Goal: Task Accomplishment & Management: Use online tool/utility

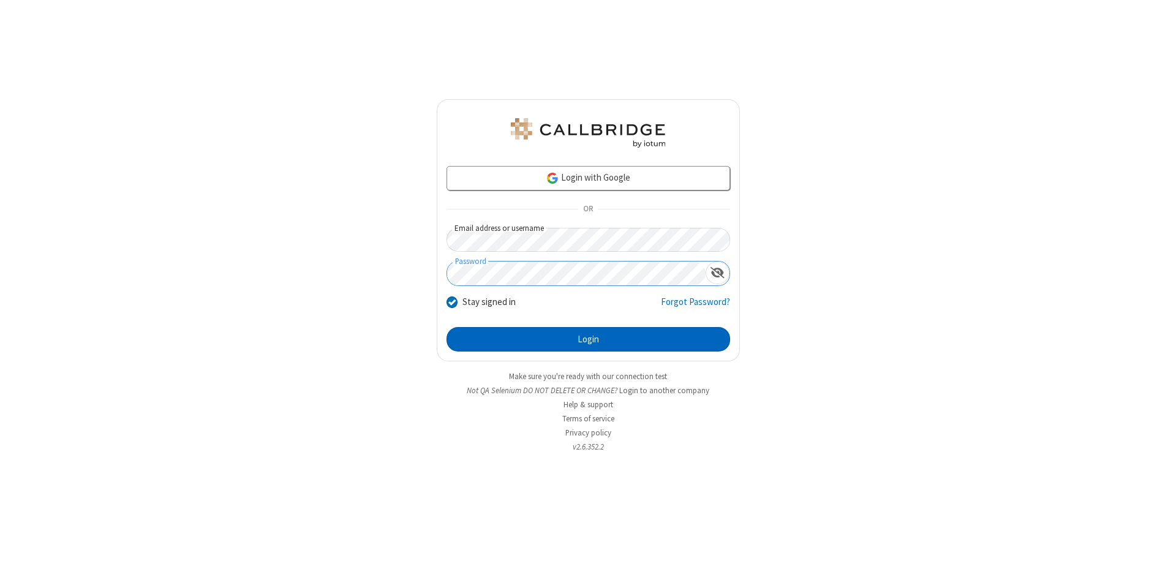
click at [588, 339] on button "Login" at bounding box center [589, 339] width 284 height 25
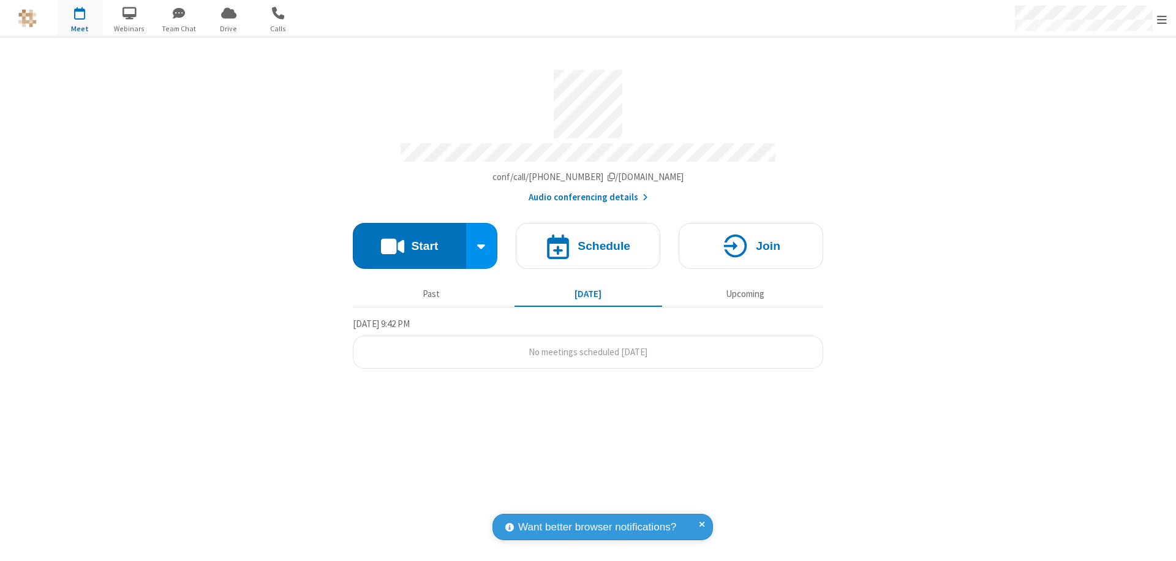
click at [409, 240] on button "Start" at bounding box center [409, 246] width 113 height 46
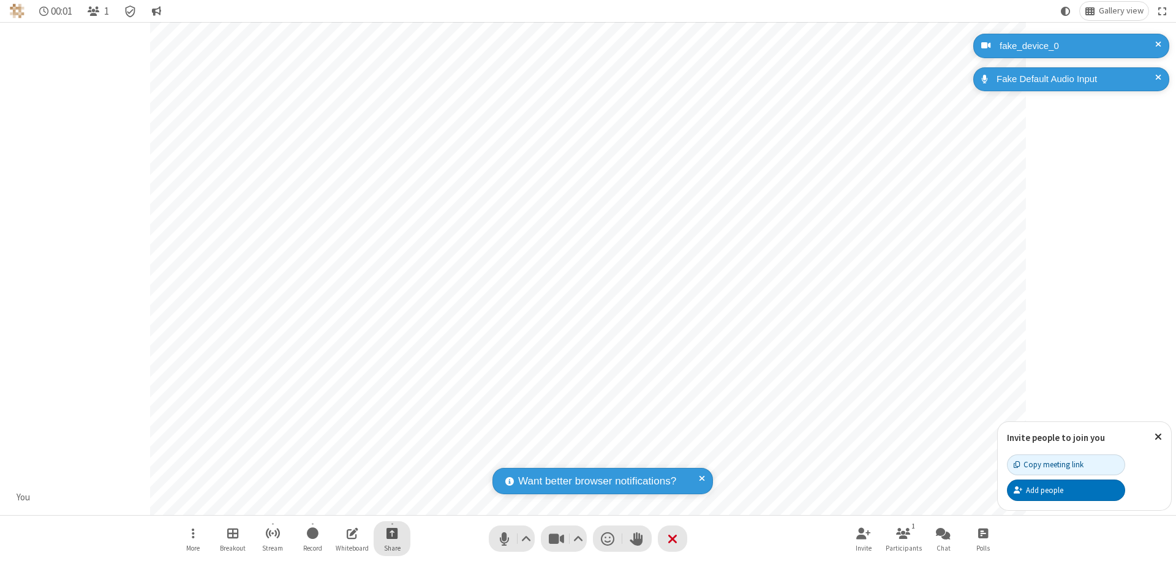
click at [392, 533] on span "Start sharing" at bounding box center [393, 533] width 12 height 15
click at [391, 458] on span "Share additional camera" at bounding box center [399, 461] width 91 height 10
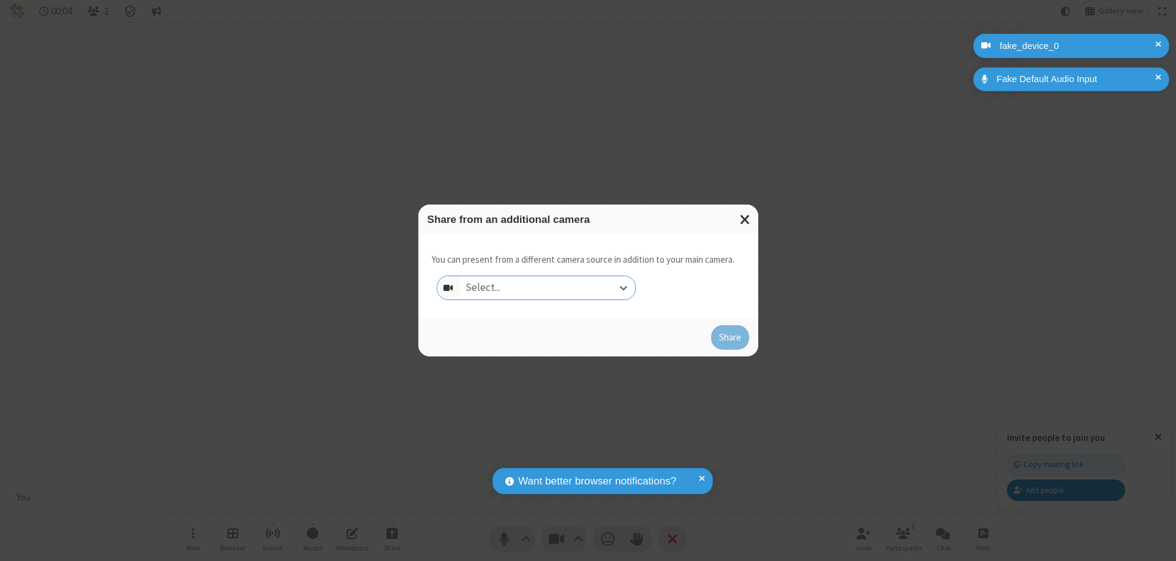
click at [547, 288] on div "Select..." at bounding box center [547, 287] width 176 height 23
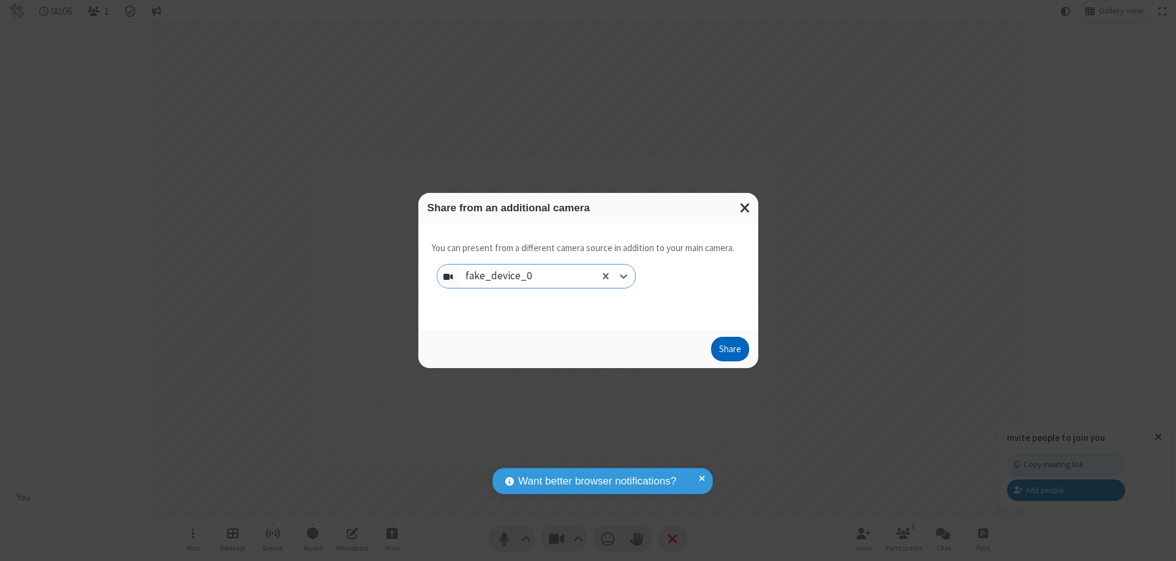
click at [730, 352] on button "Share" at bounding box center [730, 349] width 38 height 25
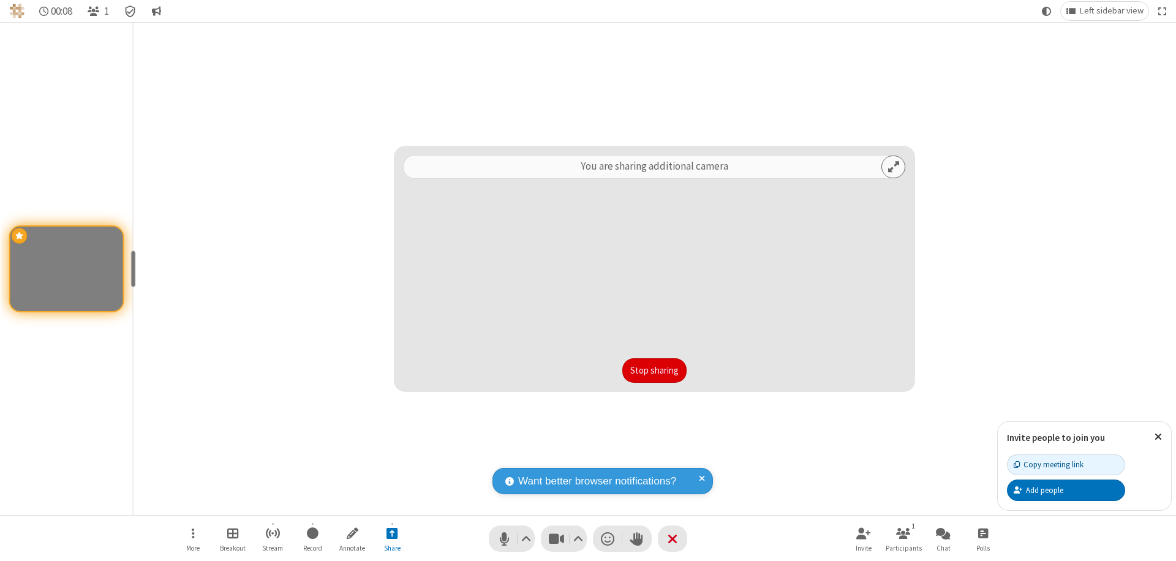
click at [654, 371] on button "Stop sharing" at bounding box center [654, 370] width 64 height 25
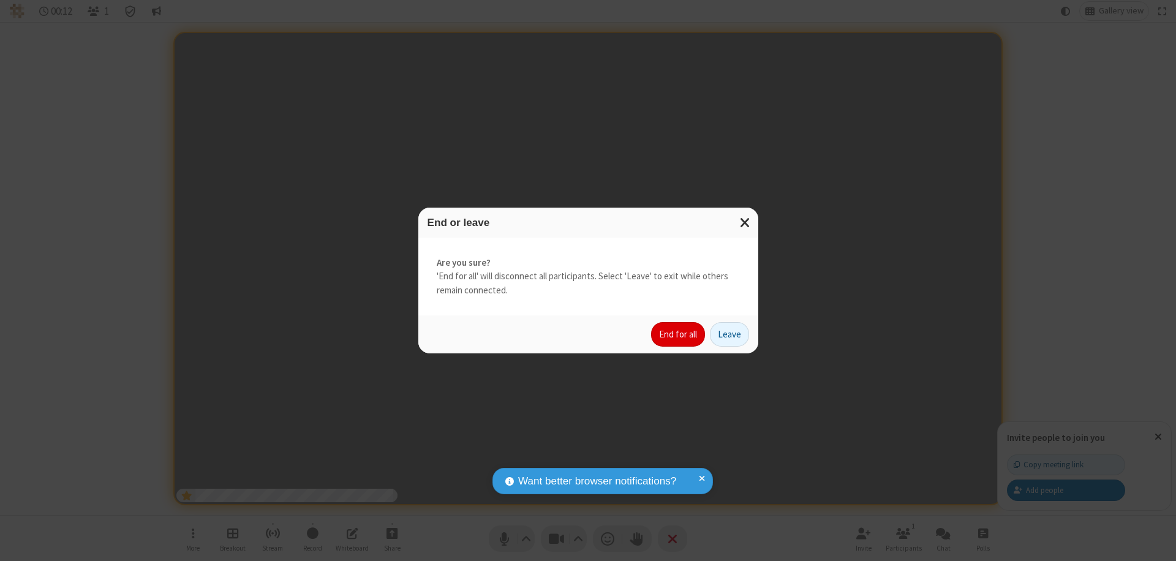
click at [679, 334] on button "End for all" at bounding box center [678, 334] width 54 height 25
